Goal: Task Accomplishment & Management: Complete application form

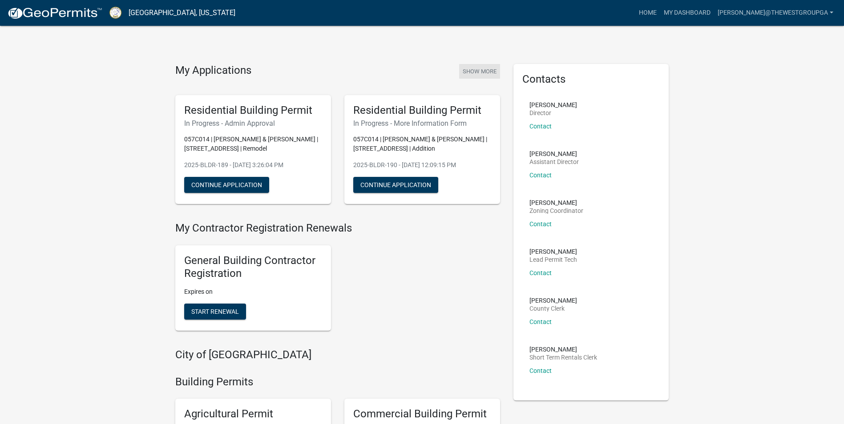
click at [472, 67] on button "Show More" at bounding box center [479, 71] width 41 height 15
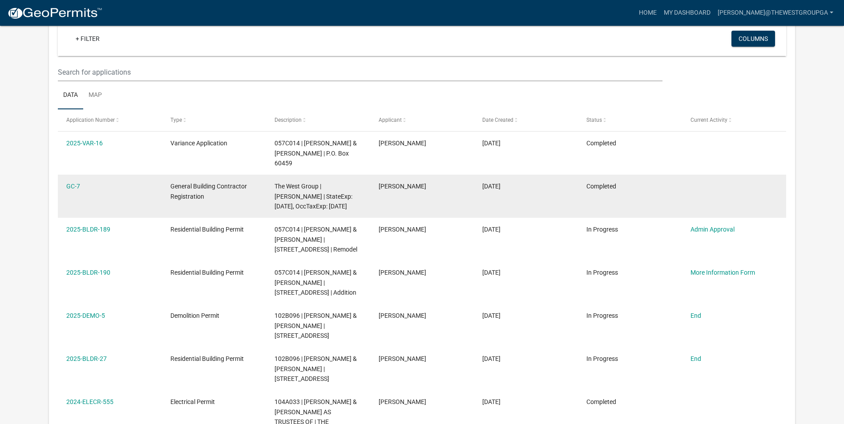
scroll to position [73, 0]
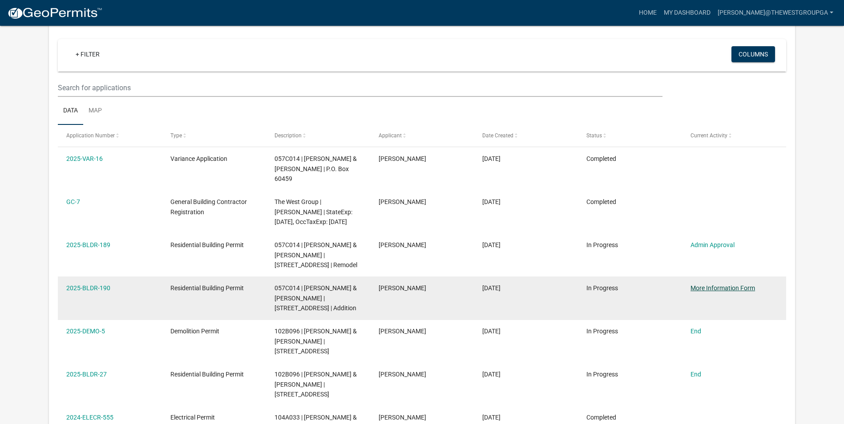
click at [720, 285] on link "More Information Form" at bounding box center [722, 288] width 64 height 7
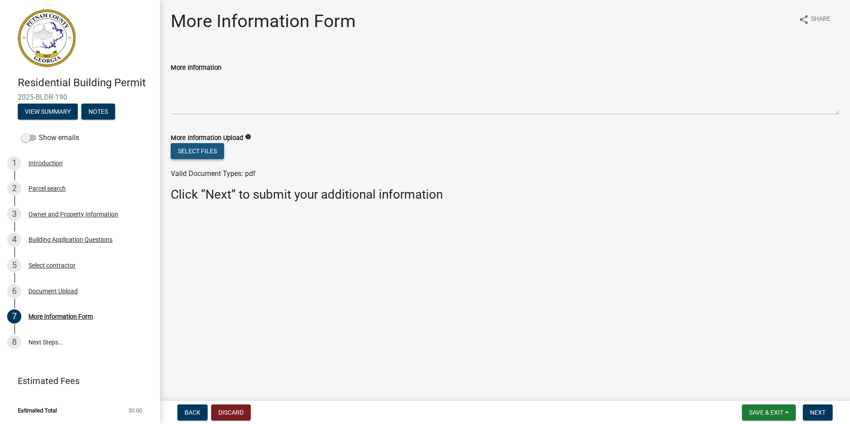
click at [201, 153] on button "Select files" at bounding box center [197, 151] width 53 height 16
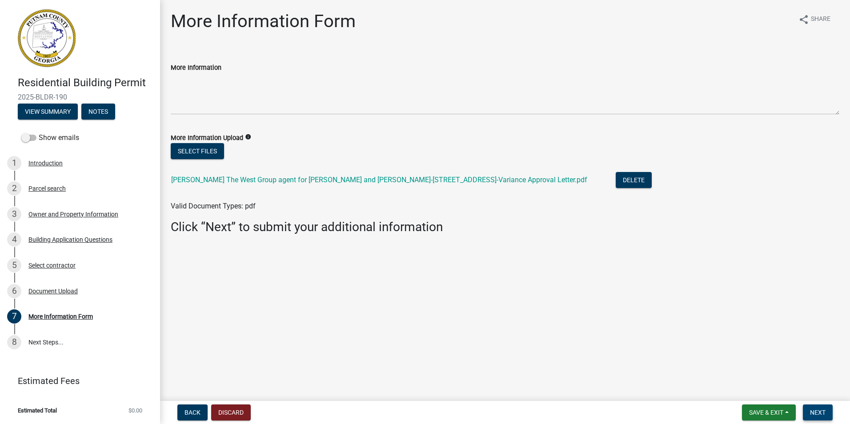
click at [815, 410] on span "Next" at bounding box center [818, 412] width 16 height 7
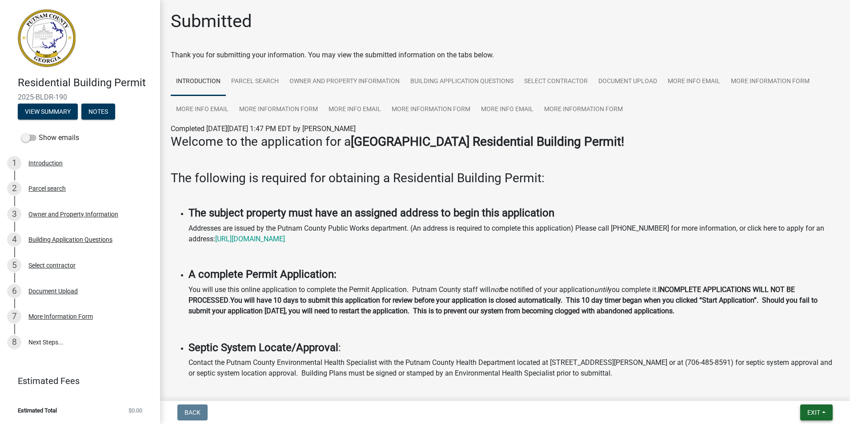
click at [813, 412] on span "Exit" at bounding box center [814, 412] width 13 height 7
click at [789, 387] on button "Save & Exit" at bounding box center [797, 389] width 71 height 21
